Goal: Task Accomplishment & Management: Manage account settings

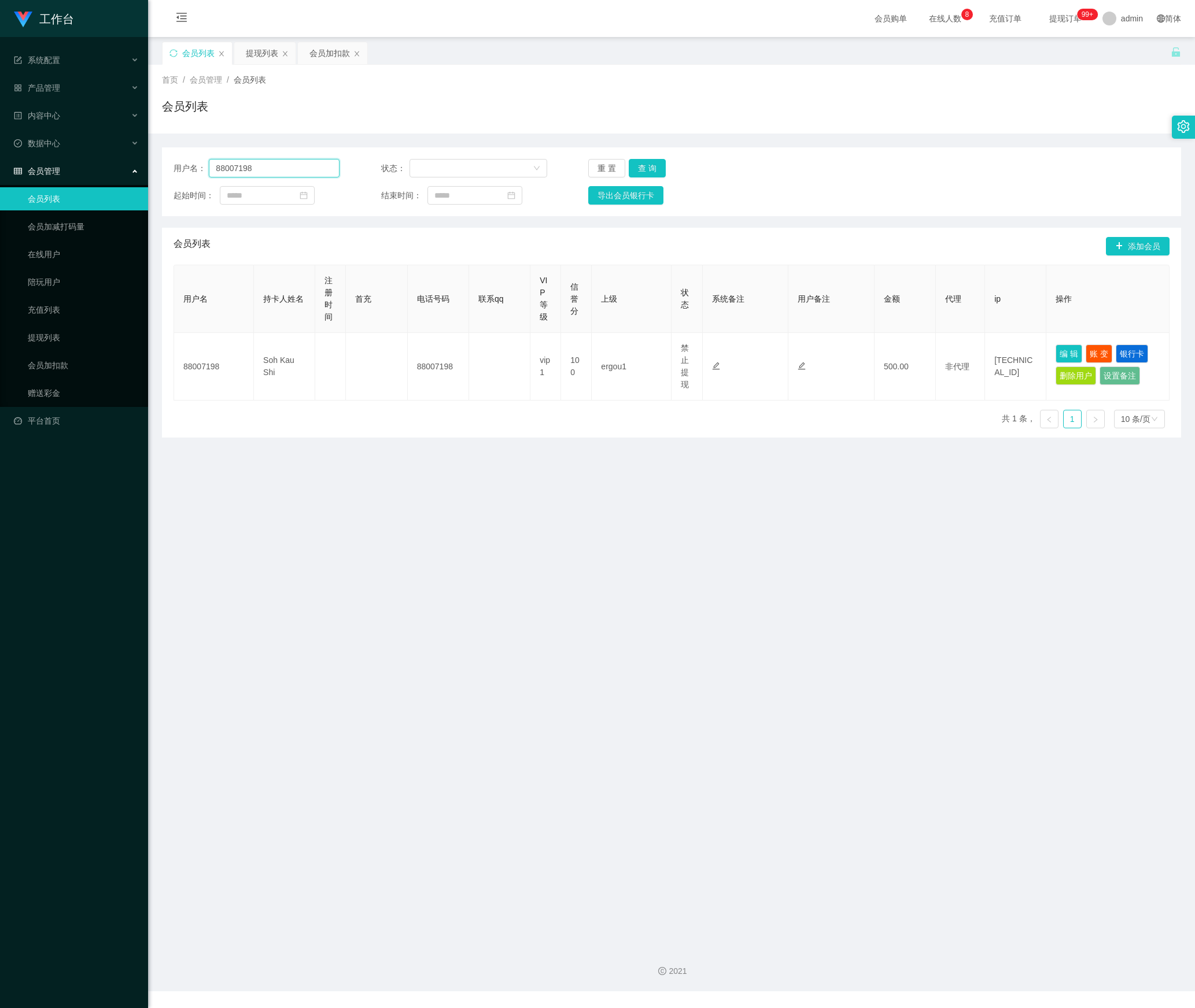
drag, startPoint x: 273, startPoint y: 174, endPoint x: 154, endPoint y: 176, distance: 119.0
click at [154, 176] on main "关闭左侧 关闭右侧 关闭其它 刷新页面 会员列表 提现列表 会员加扣款 首页 / 会员管理 / 会员列表 / 会员列表 用户名： 88007198 状态： 重…" at bounding box center [671, 487] width 1047 height 901
paste input "baigang"
type input "baigang"
click at [634, 173] on button "查 询" at bounding box center [647, 168] width 37 height 19
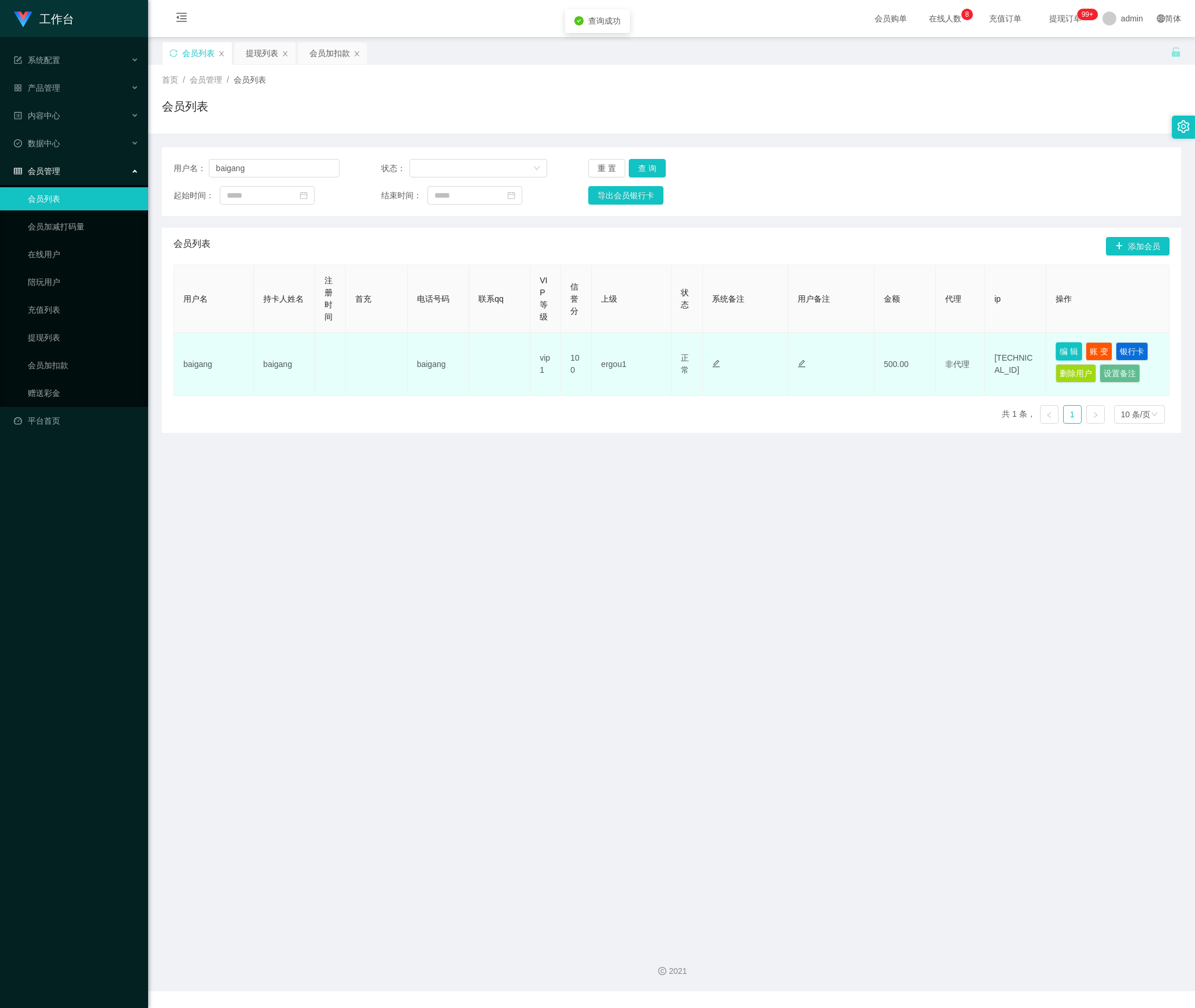
click at [1062, 353] on button "编 辑" at bounding box center [1068, 352] width 26 height 19
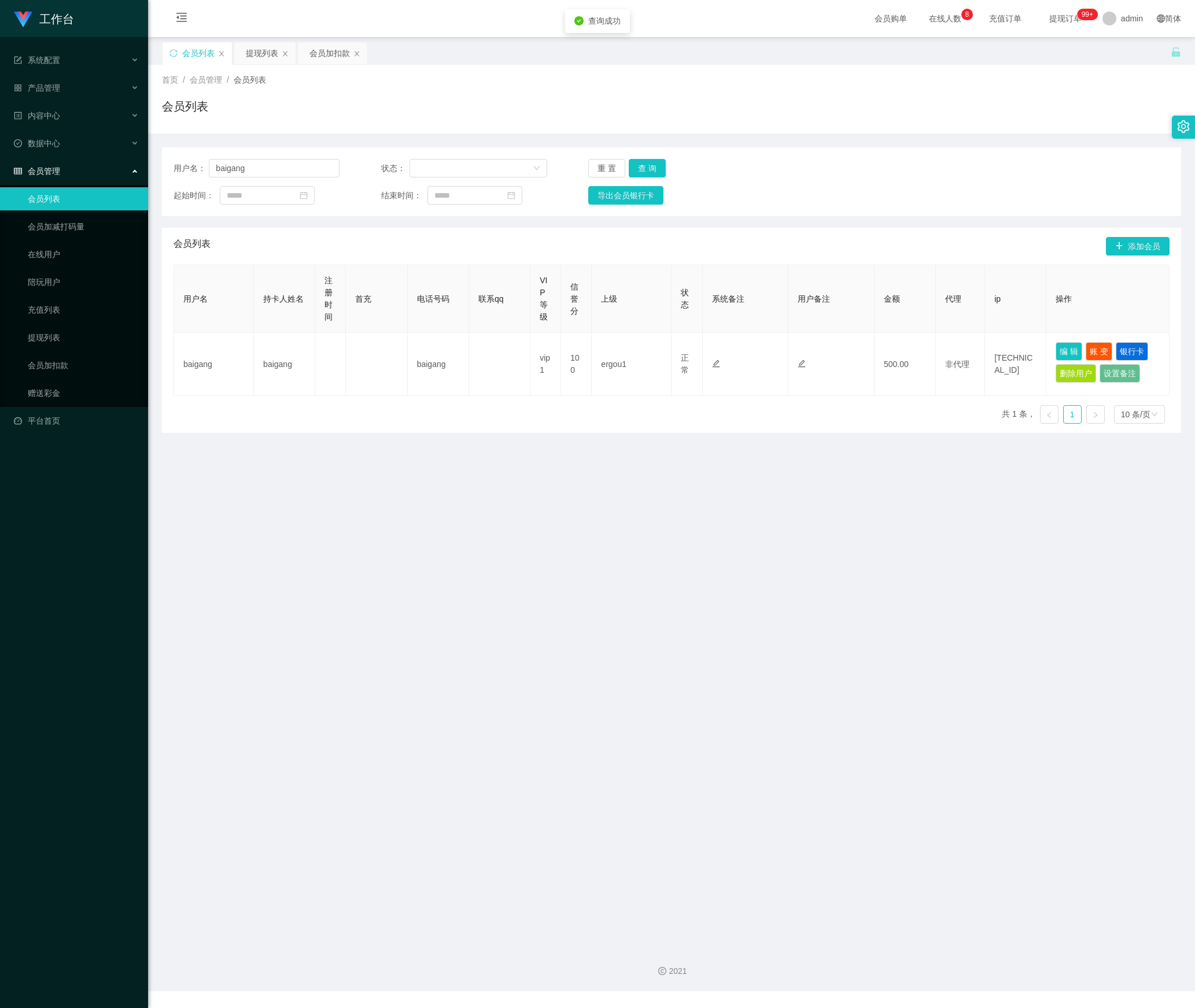
type input "baigang"
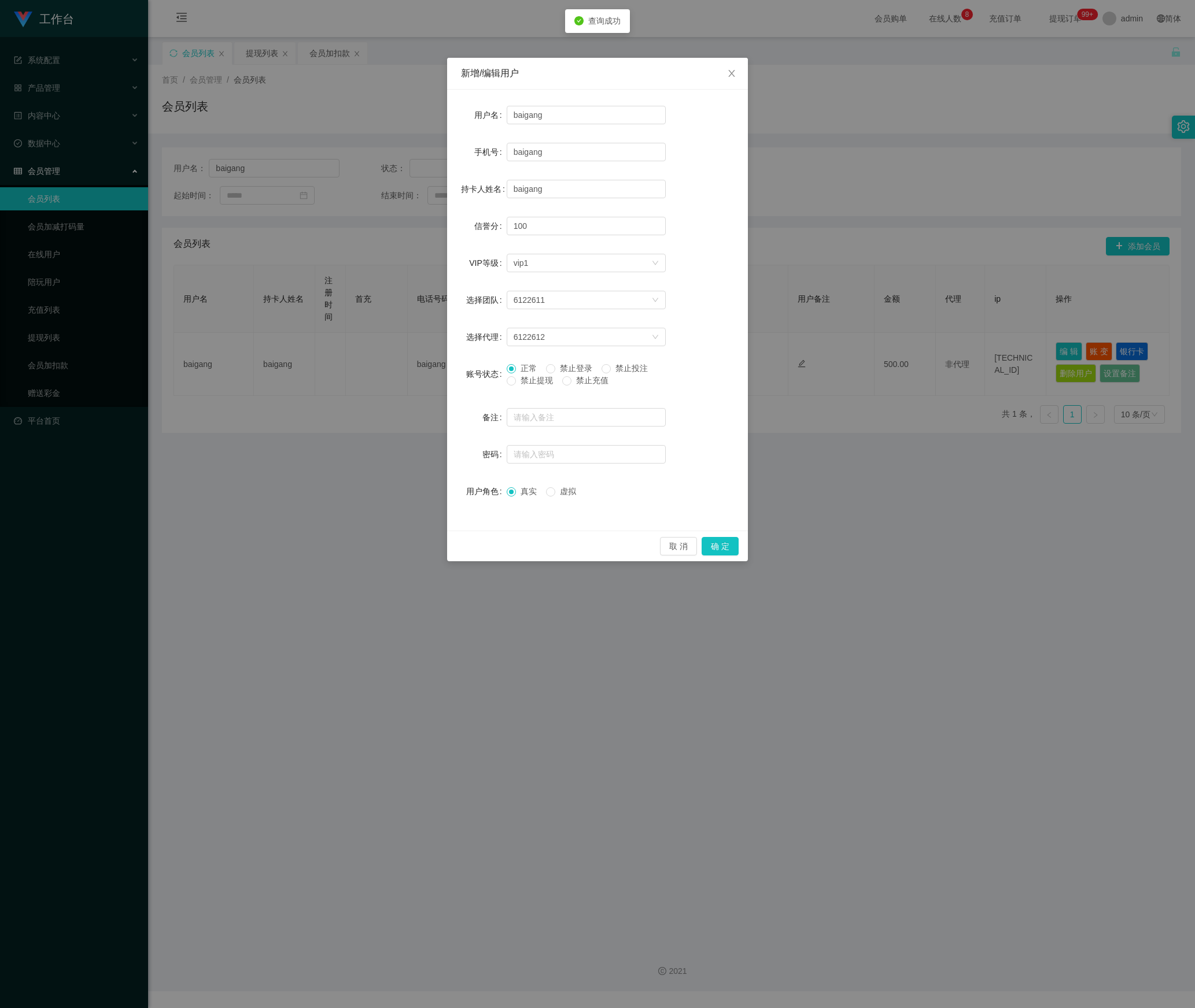
click at [539, 383] on span "禁止提现" at bounding box center [536, 380] width 41 height 9
click at [710, 542] on button "确 定" at bounding box center [719, 546] width 37 height 19
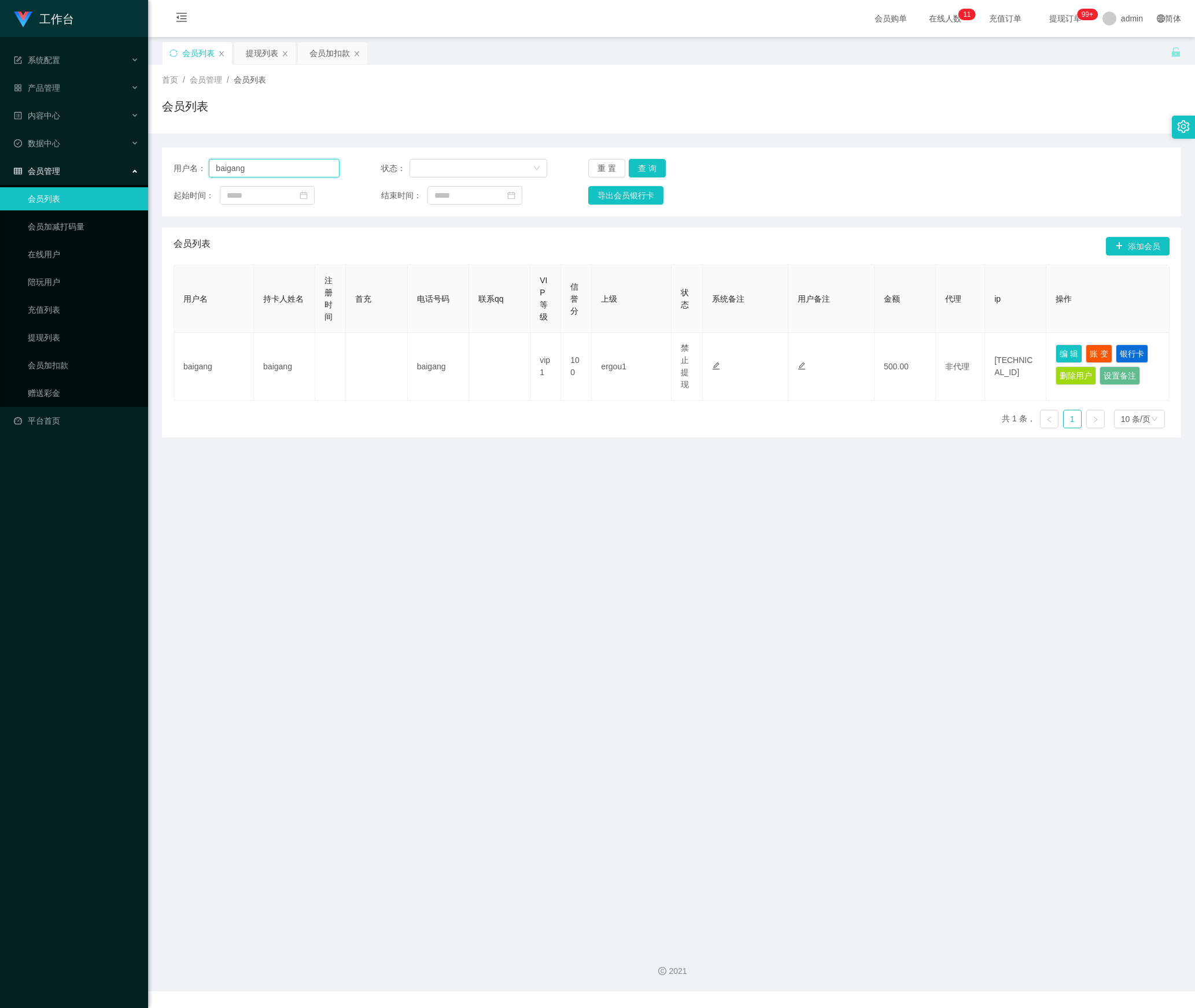
drag, startPoint x: 276, startPoint y: 176, endPoint x: 129, endPoint y: 193, distance: 148.0
click at [129, 193] on section "工作台 系统配置 产品管理 内容中心 数据中心 会员管理 会员列表 会员加减打码量 在线用户 陪玩用户 充值列表 提现列表 会员加扣款 赠送彩金 平台首页 保…" at bounding box center [597, 496] width 1195 height 991
paste input "80765136"
type input "80765136"
click at [651, 170] on button "查 询" at bounding box center [647, 168] width 37 height 19
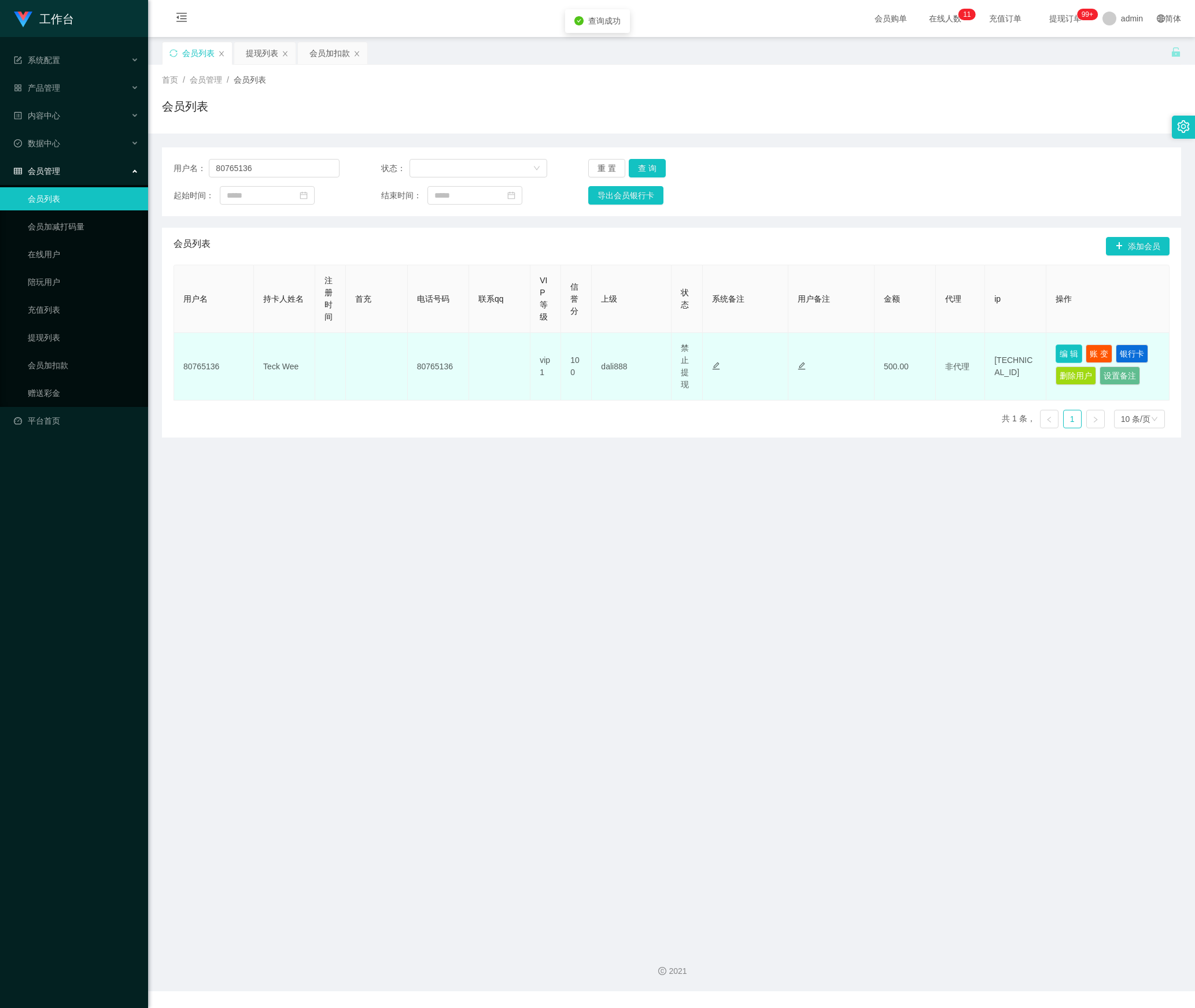
click at [1055, 358] on button "编 辑" at bounding box center [1068, 354] width 26 height 19
type input "80765136"
type input "Teck Wee"
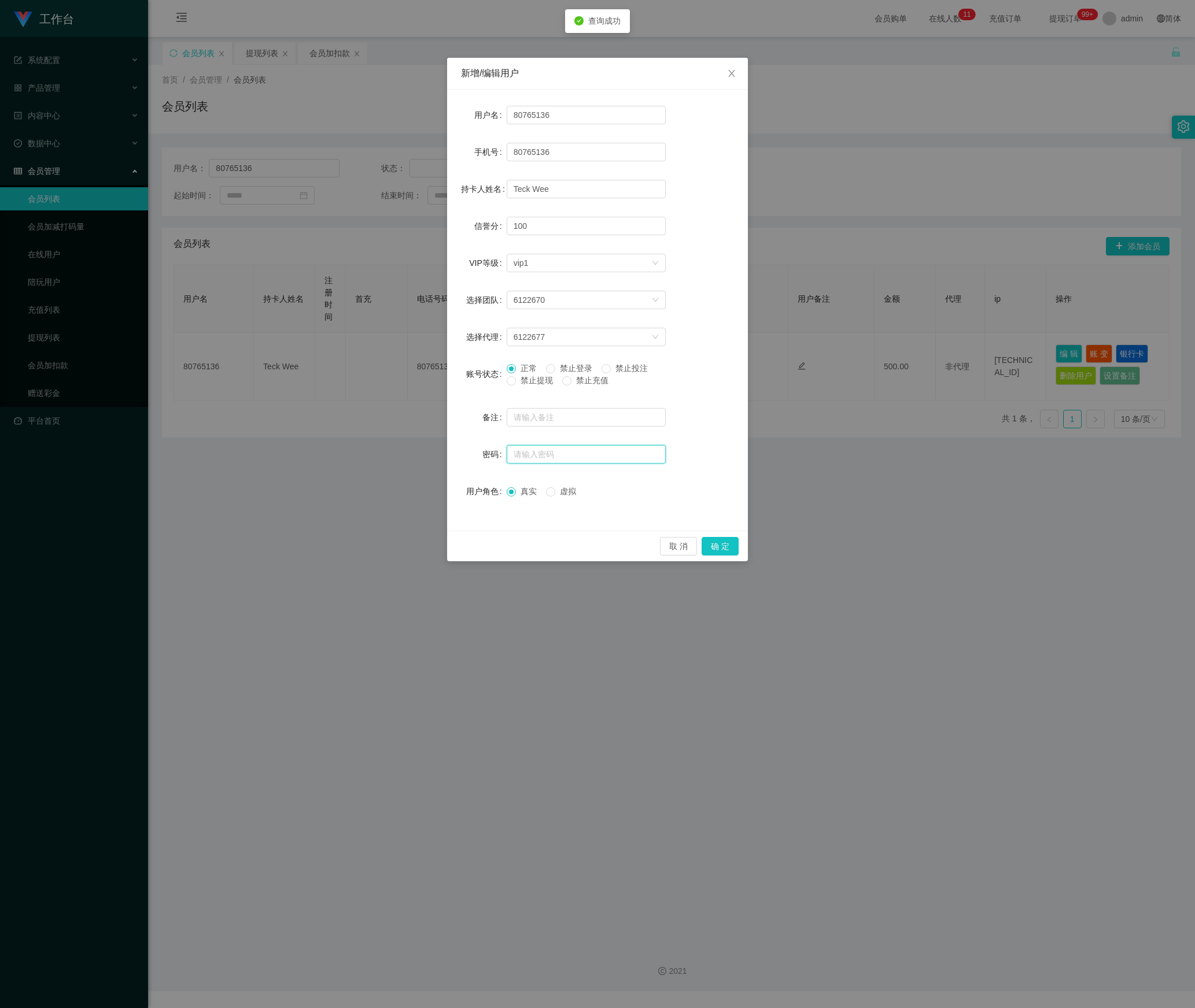
click at [615, 464] on input "text" at bounding box center [586, 454] width 159 height 19
type input "aaa123"
click at [725, 546] on button "确 定" at bounding box center [719, 546] width 37 height 19
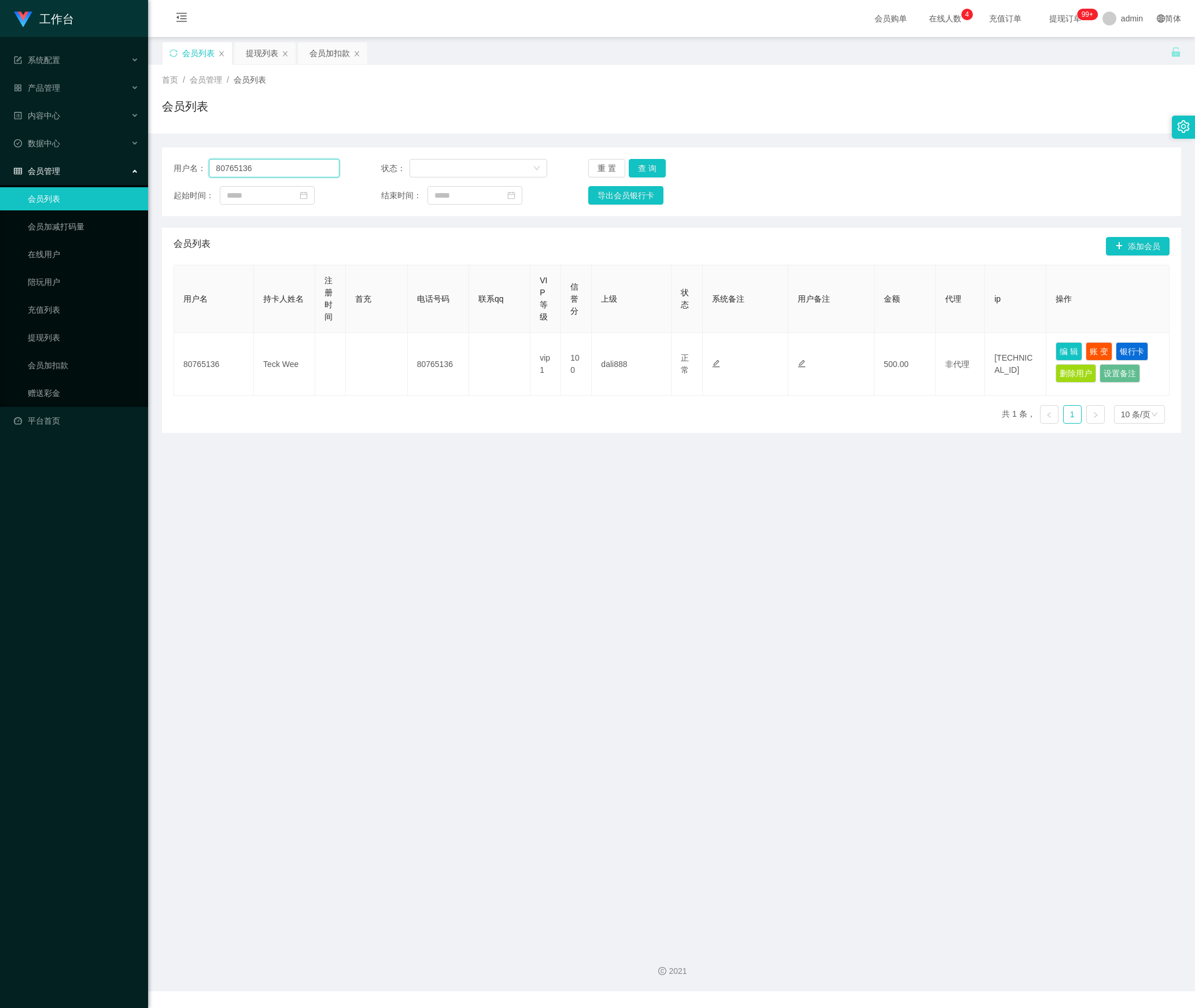
drag, startPoint x: 164, startPoint y: 154, endPoint x: 133, endPoint y: 156, distance: 31.1
click at [133, 154] on section "工作台 系统配置 产品管理 内容中心 数据中心 会员管理 会员列表 会员加减打码量 在线用户 陪玩用户 充值列表 提现列表 会员加扣款 赠送彩金 平台首页 保…" at bounding box center [597, 496] width 1195 height 991
paste input "Darren6"
type input "Darren66"
click at [649, 165] on button "查 询" at bounding box center [647, 168] width 37 height 19
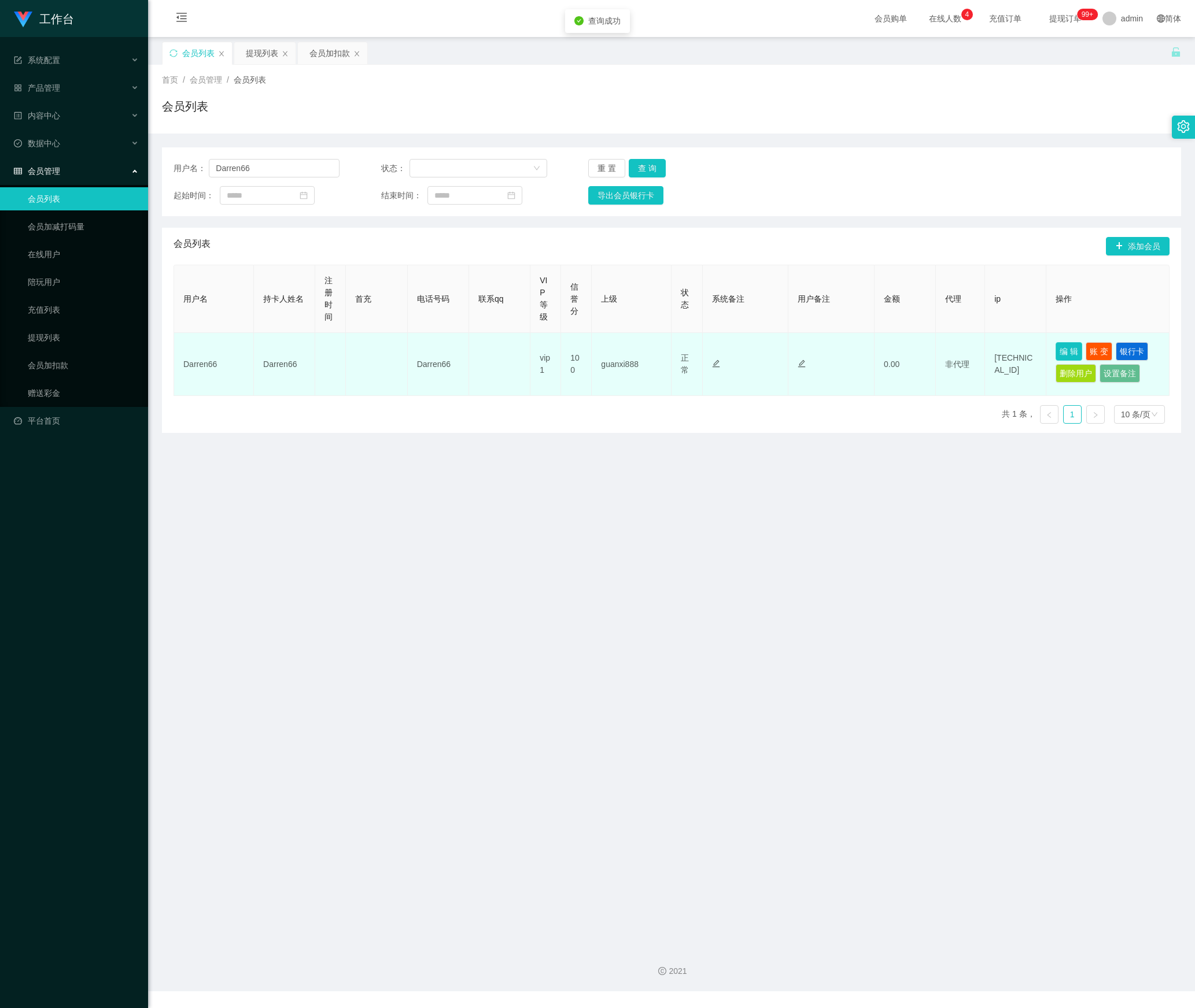
click at [1065, 356] on button "编 辑" at bounding box center [1068, 352] width 26 height 19
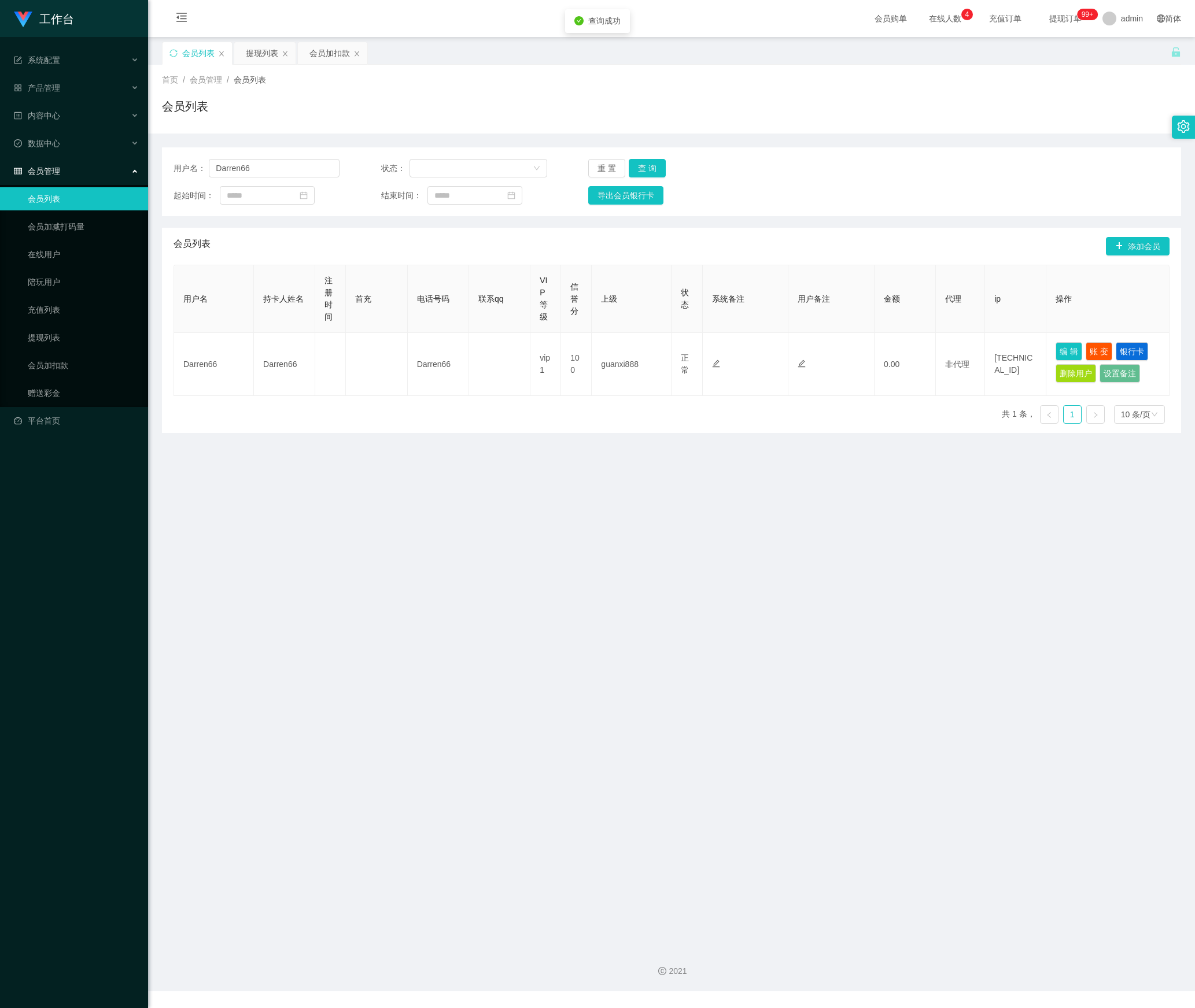
type input "Darren66"
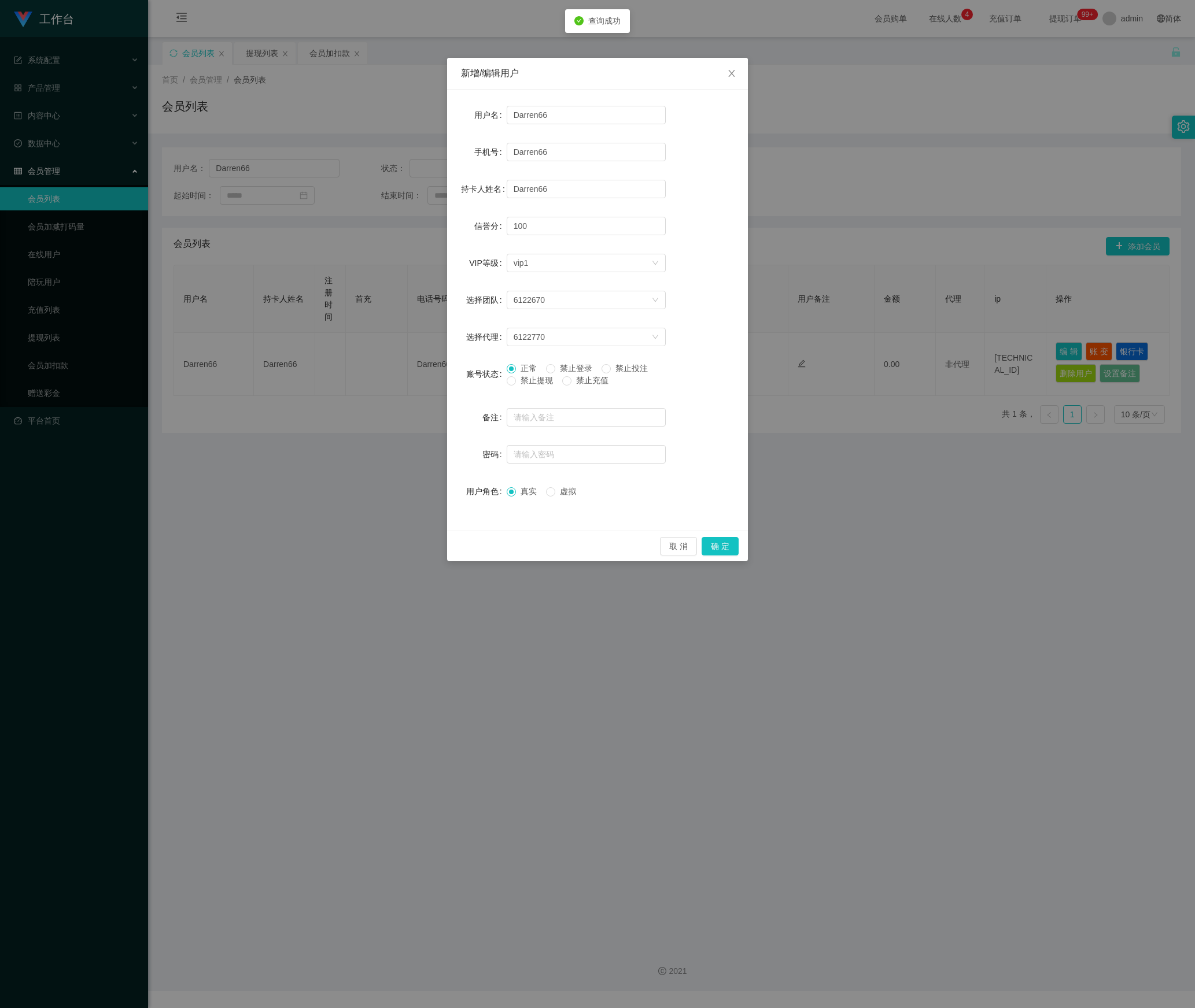
click at [549, 379] on span "禁止提现" at bounding box center [536, 380] width 41 height 9
click at [714, 543] on button "确 定" at bounding box center [719, 546] width 37 height 19
